Goal: Task Accomplishment & Management: Use online tool/utility

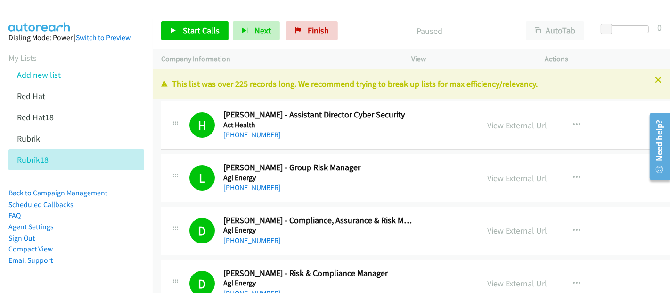
scroll to position [11779, 0]
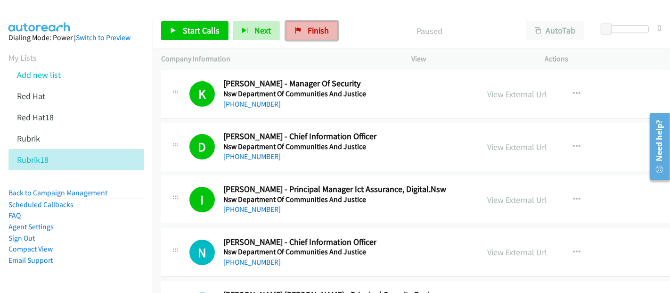
click at [321, 28] on span "Finish" at bounding box center [318, 30] width 21 height 11
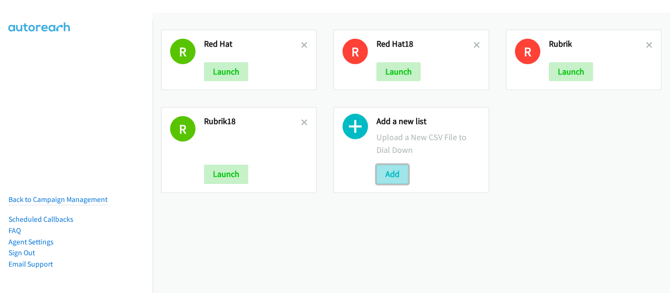
click at [399, 172] on button "Add" at bounding box center [392, 173] width 32 height 19
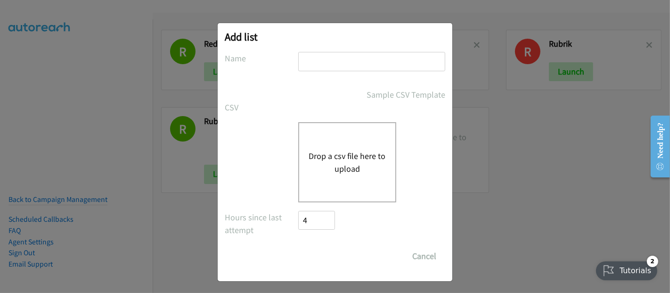
click at [356, 155] on button "Drop a csv file here to upload" at bounding box center [347, 161] width 77 height 25
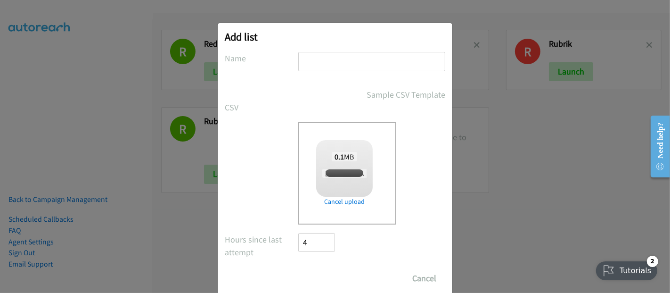
click at [344, 50] on div "Add list No phone fields were returned for that Report or List View Please uplo…" at bounding box center [335, 163] width 235 height 280
checkbox input "true"
click at [339, 58] on input "text" at bounding box center [371, 61] width 147 height 19
type input "Rubrik1"
click at [321, 274] on input "Save List" at bounding box center [322, 278] width 49 height 19
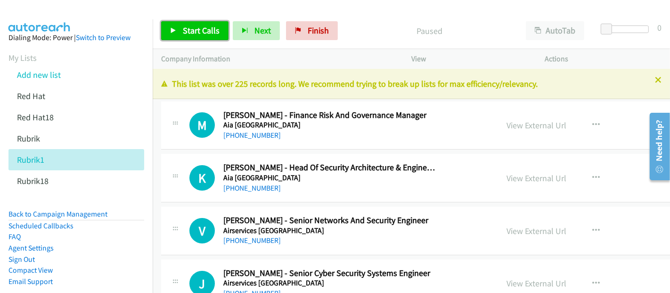
click at [178, 29] on link "Start Calls" at bounding box center [194, 30] width 67 height 19
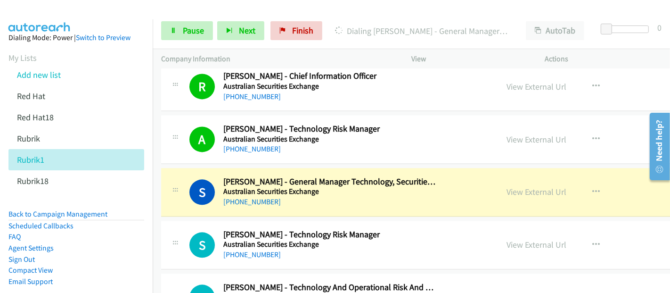
scroll to position [1780, 0]
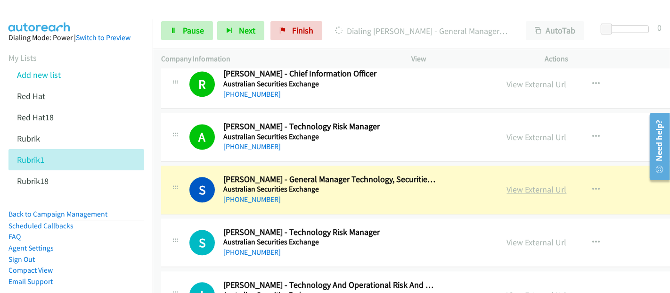
click at [507, 186] on link "View External Url" at bounding box center [537, 189] width 60 height 11
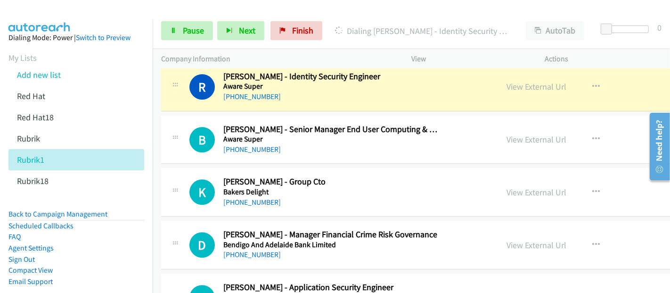
scroll to position [2146, 0]
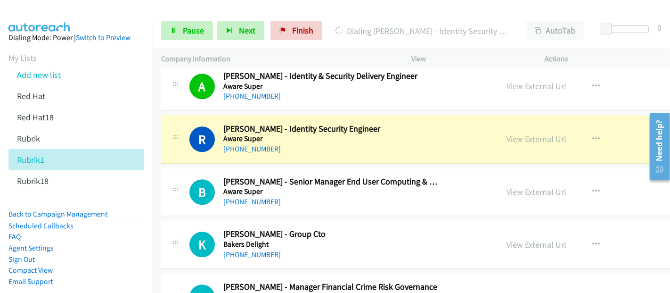
click at [456, 127] on div "R Callback Scheduled Robert Iacono - Identity Security Engineer Aware Super Aus…" at bounding box center [329, 138] width 337 height 31
click at [507, 137] on link "View External Url" at bounding box center [537, 138] width 60 height 11
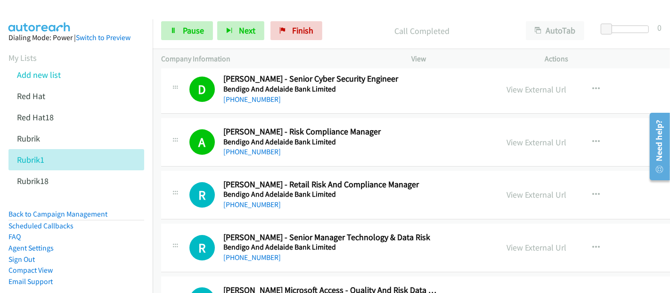
scroll to position [2669, 0]
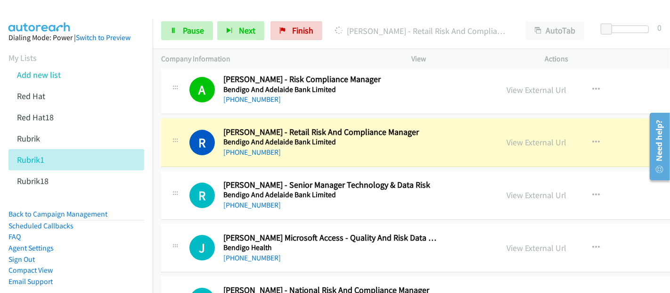
drag, startPoint x: 474, startPoint y: 137, endPoint x: 389, endPoint y: 172, distance: 92.3
click at [507, 137] on link "View External Url" at bounding box center [537, 142] width 60 height 11
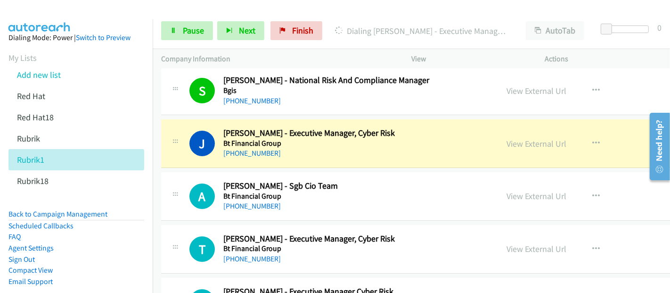
scroll to position [2931, 0]
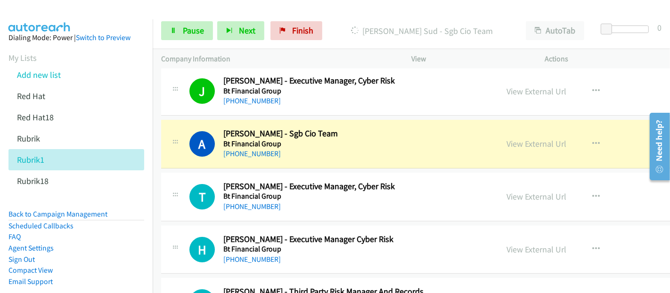
click at [424, 148] on div "+61 404 640 280" at bounding box center [330, 153] width 214 height 11
click at [507, 138] on link "View External Url" at bounding box center [537, 143] width 60 height 11
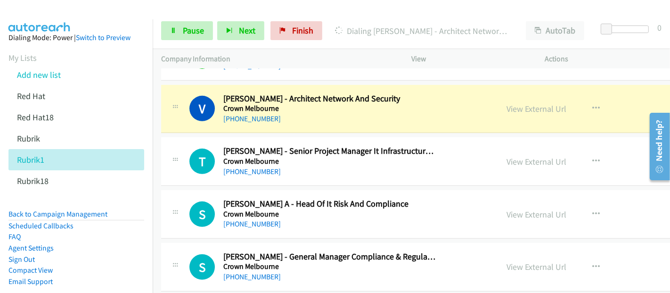
scroll to position [3403, 0]
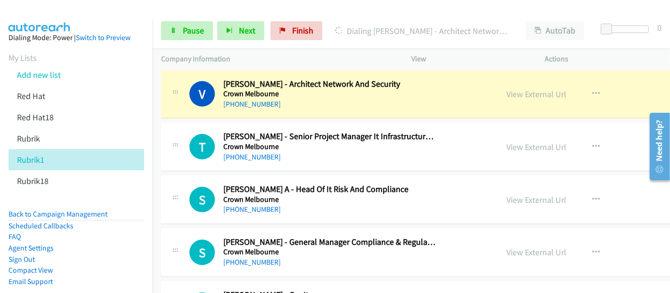
drag, startPoint x: 426, startPoint y: 95, endPoint x: 436, endPoint y: 98, distance: 10.3
click at [426, 98] on div "+61 433 415 255" at bounding box center [330, 103] width 214 height 11
click at [507, 89] on link "View External Url" at bounding box center [537, 94] width 60 height 11
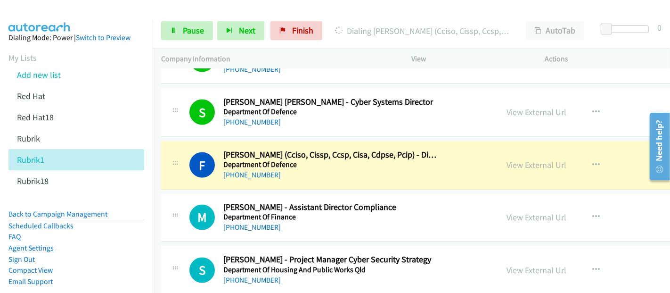
scroll to position [4449, 0]
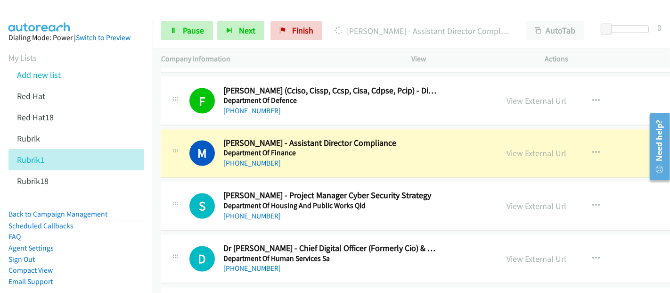
drag, startPoint x: 417, startPoint y: 145, endPoint x: 487, endPoint y: 150, distance: 69.9
click at [417, 148] on h5 "Department Of Finance" at bounding box center [330, 152] width 214 height 9
click at [507, 148] on link "View External Url" at bounding box center [537, 153] width 60 height 11
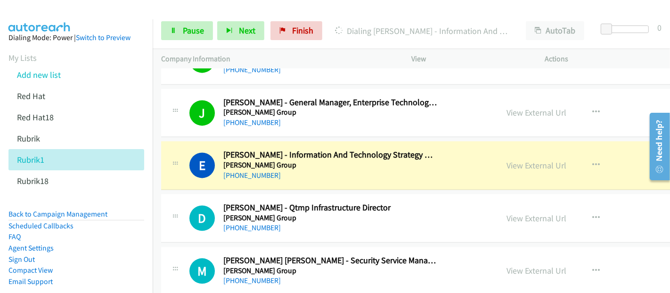
scroll to position [4764, 0]
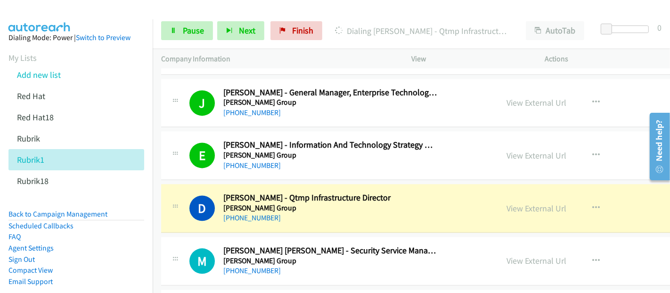
click at [398, 203] on h5 "Downer Group" at bounding box center [330, 207] width 214 height 9
click at [507, 203] on link "View External Url" at bounding box center [537, 208] width 60 height 11
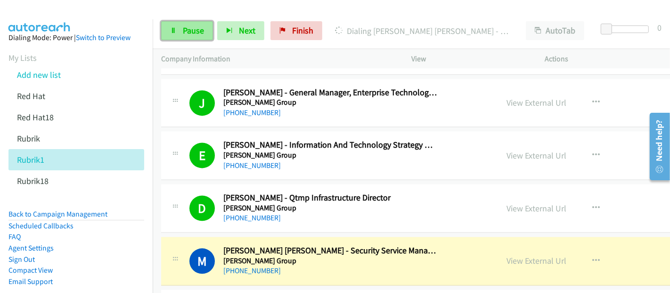
click at [186, 38] on link "Pause" at bounding box center [187, 30] width 52 height 19
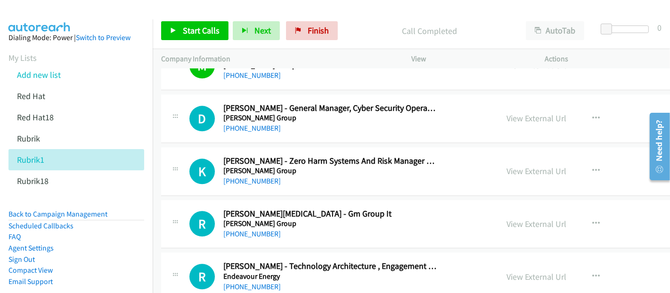
scroll to position [4973, 0]
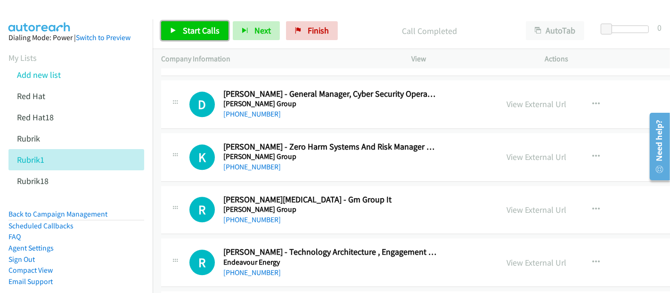
click at [193, 34] on span "Start Calls" at bounding box center [201, 30] width 37 height 11
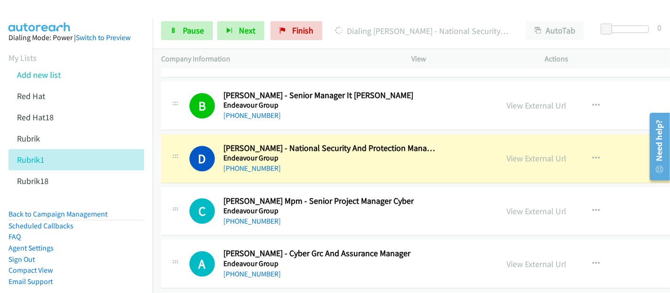
scroll to position [5287, 0]
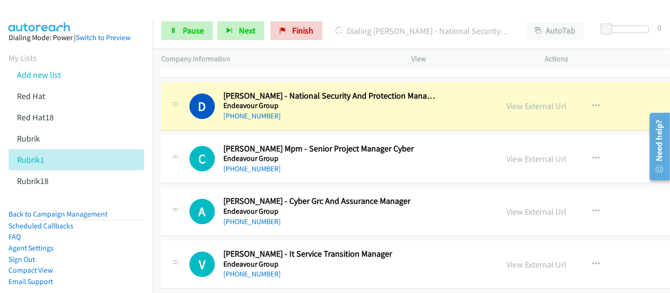
click at [424, 101] on h5 "Endeavour Group" at bounding box center [330, 105] width 214 height 9
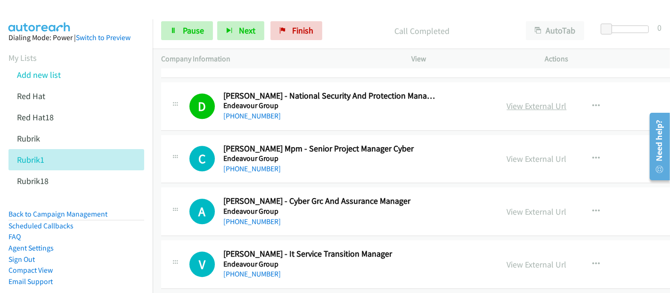
click at [507, 100] on link "View External Url" at bounding box center [537, 105] width 60 height 11
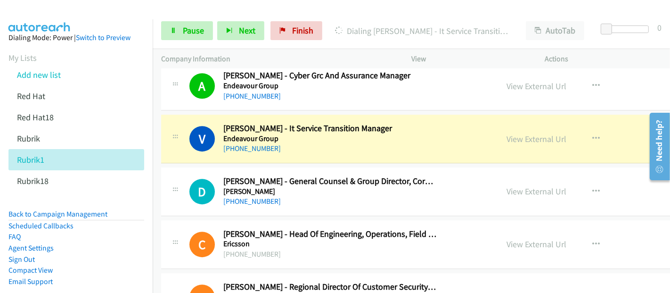
scroll to position [5392, 0]
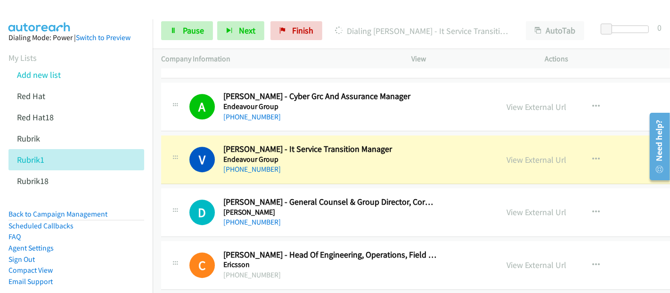
drag, startPoint x: 431, startPoint y: 141, endPoint x: 436, endPoint y: 144, distance: 6.3
click at [431, 155] on h5 "Endeavour Group" at bounding box center [330, 159] width 214 height 9
click at [507, 154] on link "View External Url" at bounding box center [537, 159] width 60 height 11
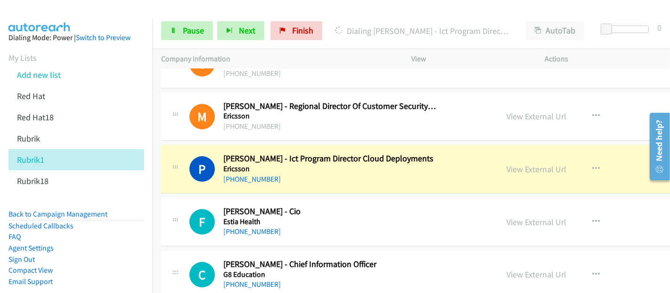
scroll to position [5601, 0]
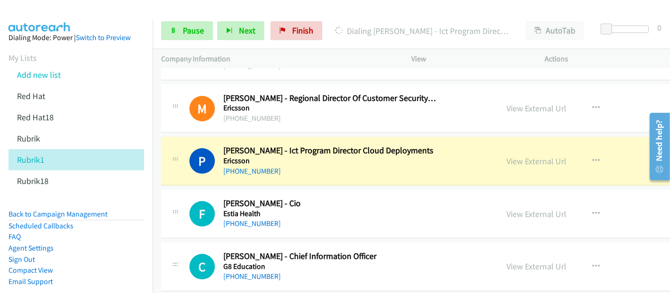
drag, startPoint x: 396, startPoint y: 164, endPoint x: 437, endPoint y: 158, distance: 41.5
click at [396, 164] on div "P Callback Scheduled Patrick Creusere - Ict Program Director Cloud Deployments …" at bounding box center [481, 161] width 640 height 49
click at [507, 155] on link "View External Url" at bounding box center [537, 160] width 60 height 11
click at [181, 27] on link "Pause" at bounding box center [187, 30] width 52 height 19
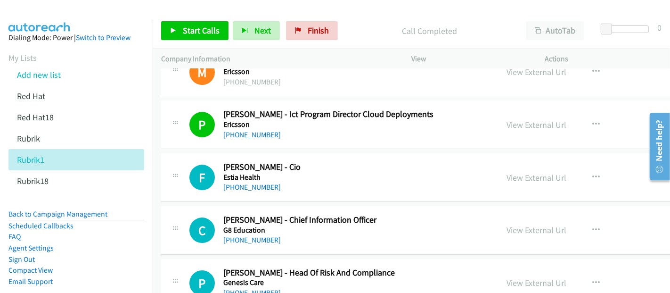
scroll to position [5654, 0]
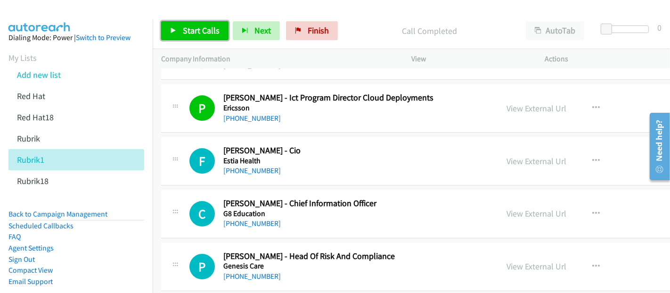
click at [202, 21] on link "Start Calls" at bounding box center [194, 30] width 67 height 19
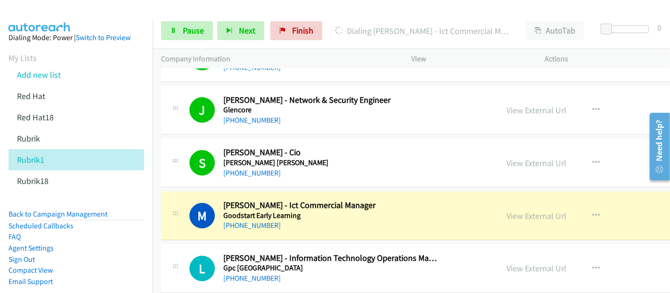
scroll to position [6125, 0]
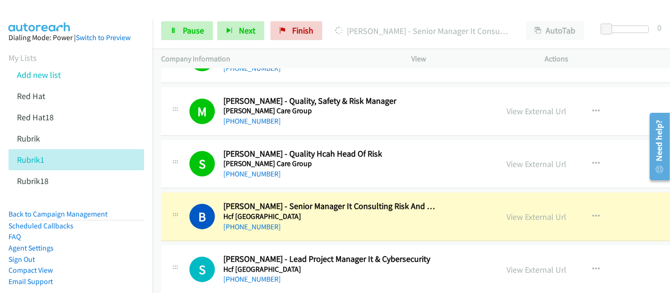
click at [457, 201] on div "B Callback Scheduled Bhavana Kaisare - Senior Manager It Consulting Risk And Go…" at bounding box center [329, 216] width 337 height 31
click at [507, 211] on link "View External Url" at bounding box center [537, 216] width 60 height 11
click at [184, 29] on span "Pause" at bounding box center [193, 30] width 21 height 11
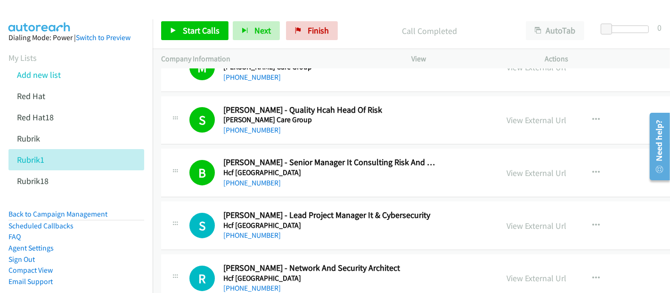
scroll to position [6177, 0]
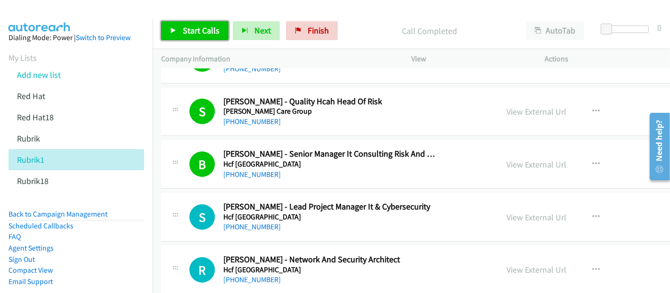
click at [213, 29] on span "Start Calls" at bounding box center [201, 30] width 37 height 11
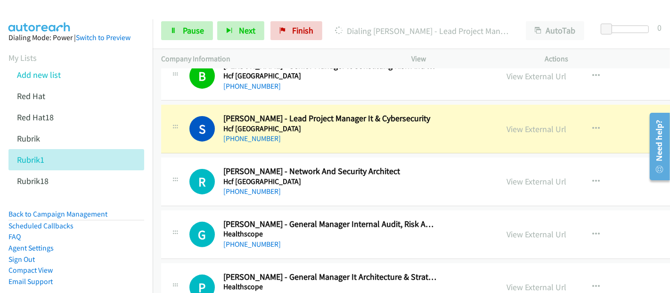
scroll to position [6282, 0]
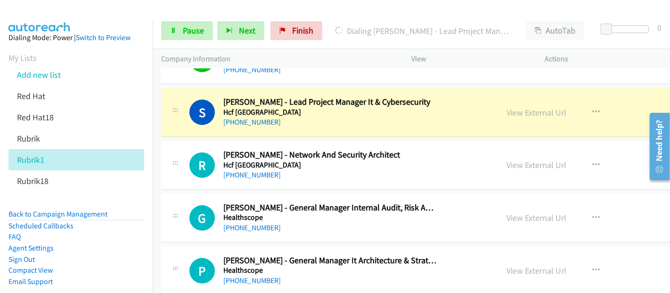
drag, startPoint x: 426, startPoint y: 110, endPoint x: 523, endPoint y: 123, distance: 97.4
click at [426, 116] on div "+61 409 074 899" at bounding box center [330, 121] width 214 height 11
click at [522, 107] on link "View External Url" at bounding box center [537, 112] width 60 height 11
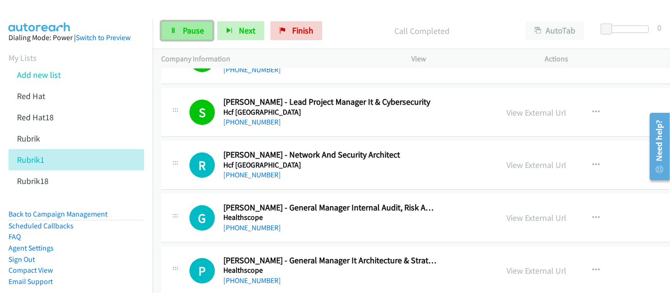
click at [177, 33] on link "Pause" at bounding box center [187, 30] width 52 height 19
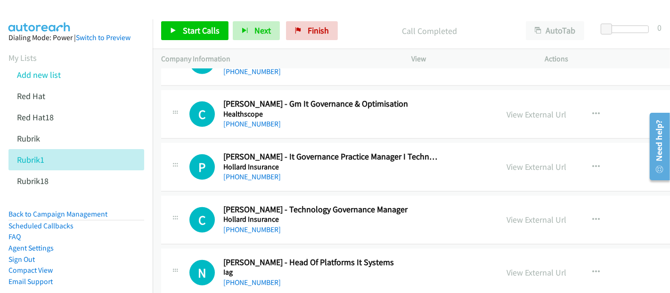
scroll to position [6334, 0]
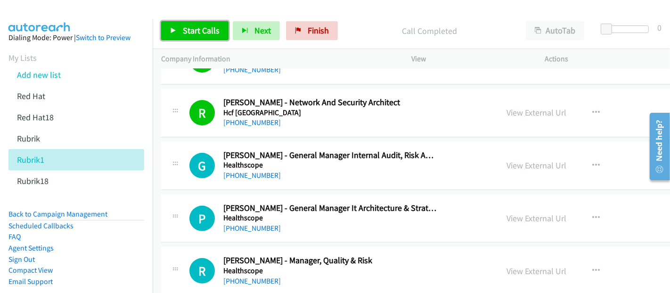
click at [192, 33] on span "Start Calls" at bounding box center [201, 30] width 37 height 11
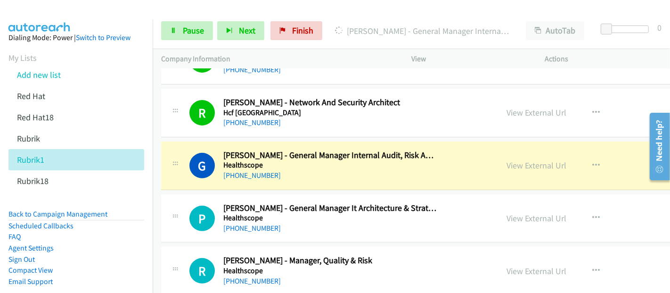
drag, startPoint x: 435, startPoint y: 135, endPoint x: 466, endPoint y: 148, distance: 34.2
click at [435, 150] on h2 "George Ritchie - General Manager Internal Audit, Risk And Compliance" at bounding box center [330, 155] width 214 height 11
click at [507, 159] on div "View External Url" at bounding box center [537, 165] width 60 height 13
click at [507, 160] on link "View External Url" at bounding box center [537, 165] width 60 height 11
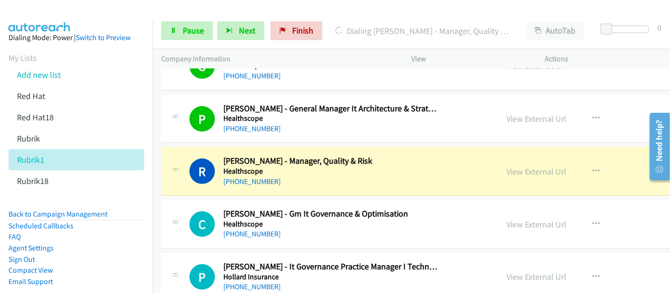
scroll to position [6491, 0]
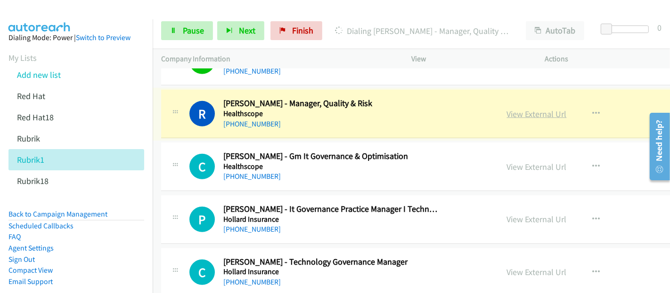
click at [507, 108] on link "View External Url" at bounding box center [537, 113] width 60 height 11
click at [178, 28] on link "Pause" at bounding box center [187, 30] width 52 height 19
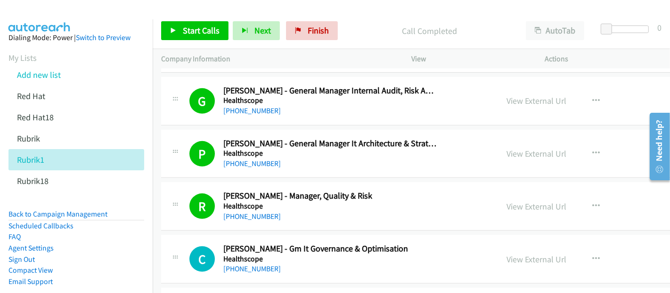
scroll to position [6386, 0]
